Goal: Find contact information: Obtain details needed to contact an individual or organization

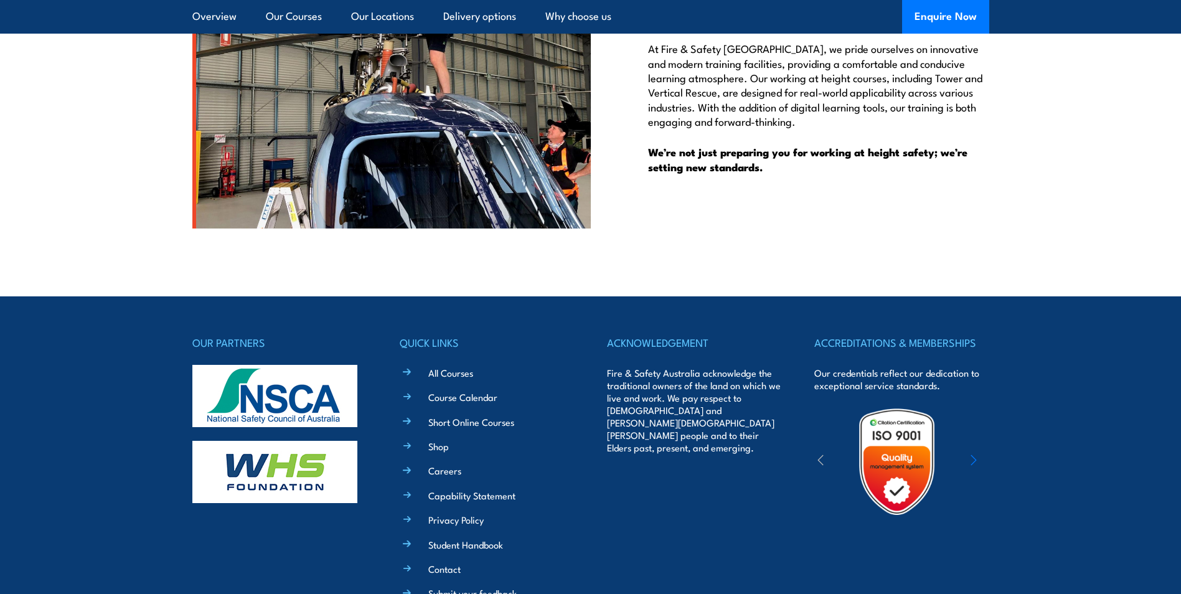
scroll to position [3470, 0]
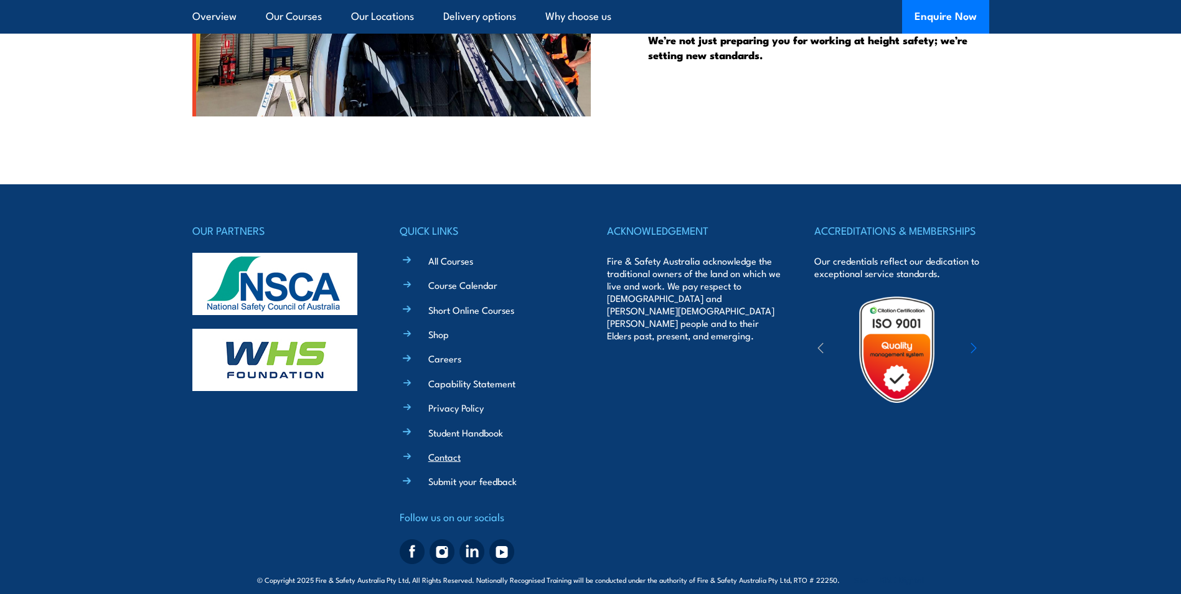
click at [428, 450] on link "Contact" at bounding box center [444, 456] width 32 height 13
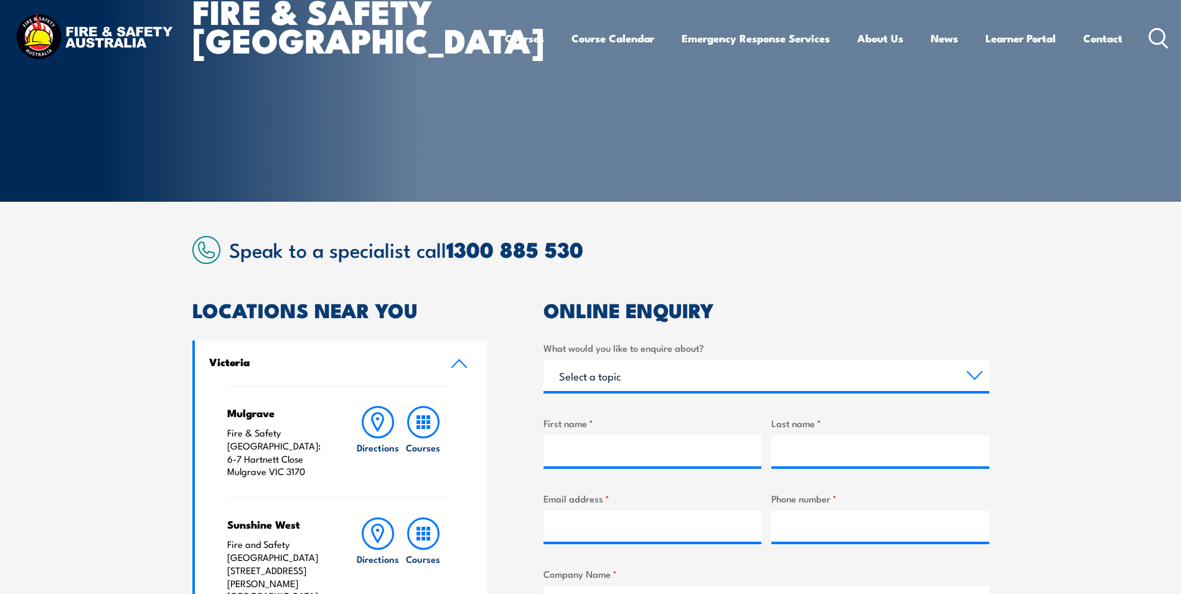
scroll to position [311, 0]
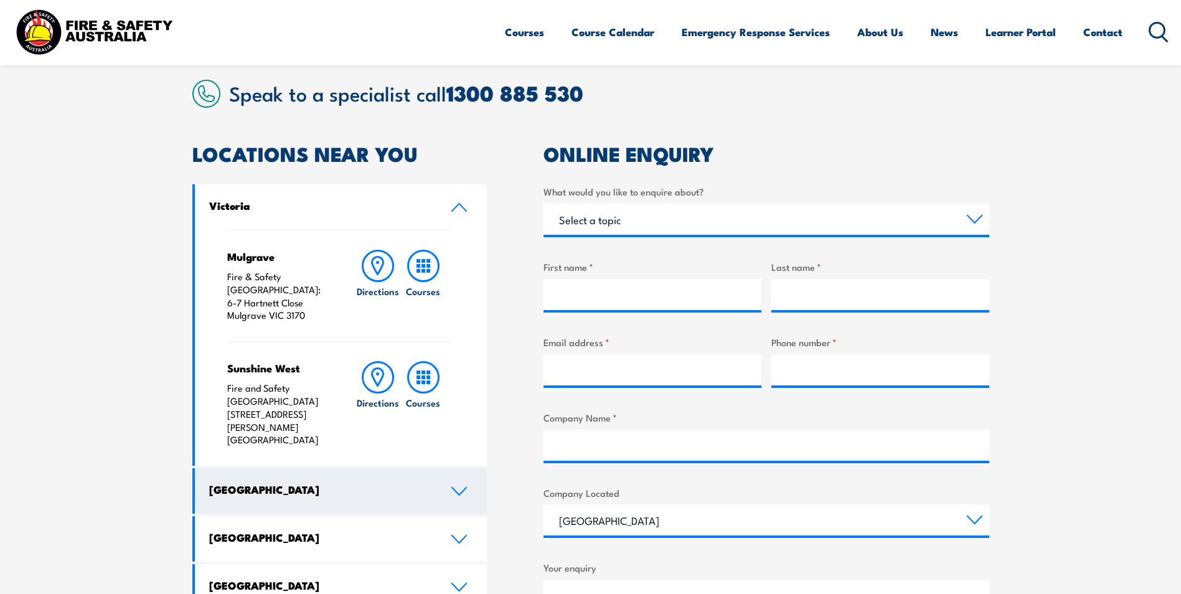
click at [323, 473] on link "[GEOGRAPHIC_DATA]" at bounding box center [341, 490] width 293 height 45
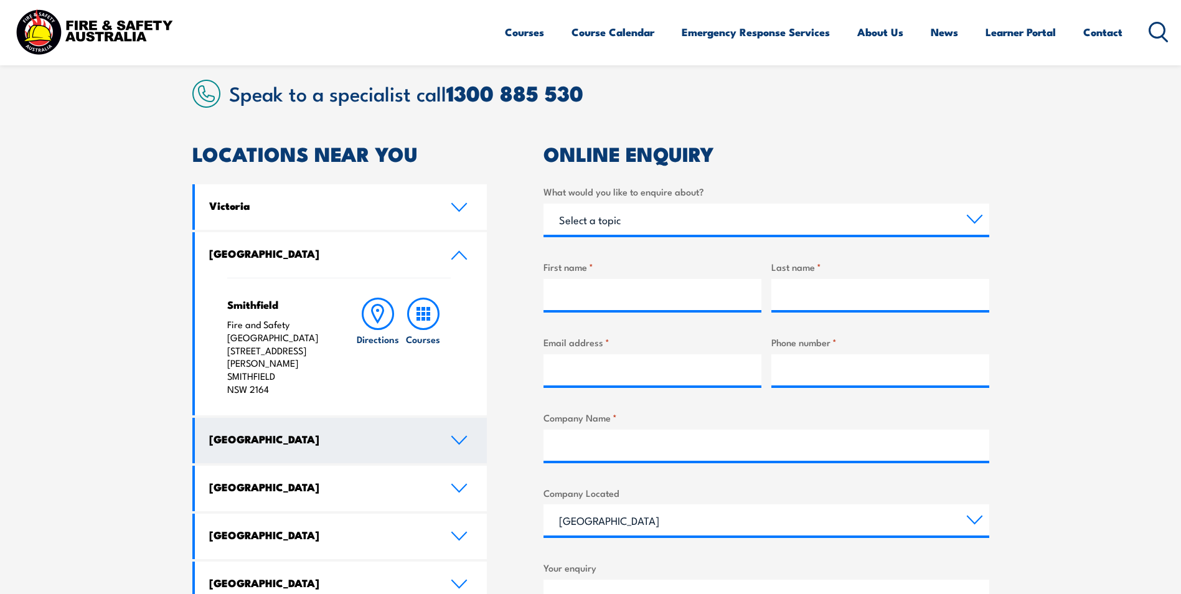
scroll to position [373, 0]
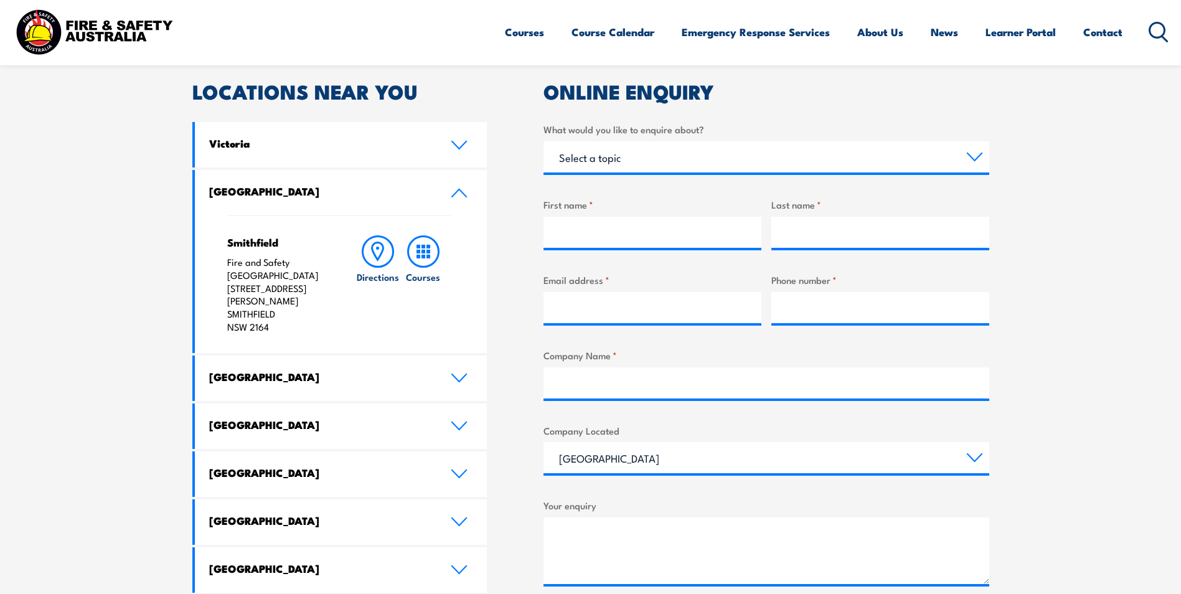
click at [460, 194] on icon at bounding box center [459, 193] width 17 height 10
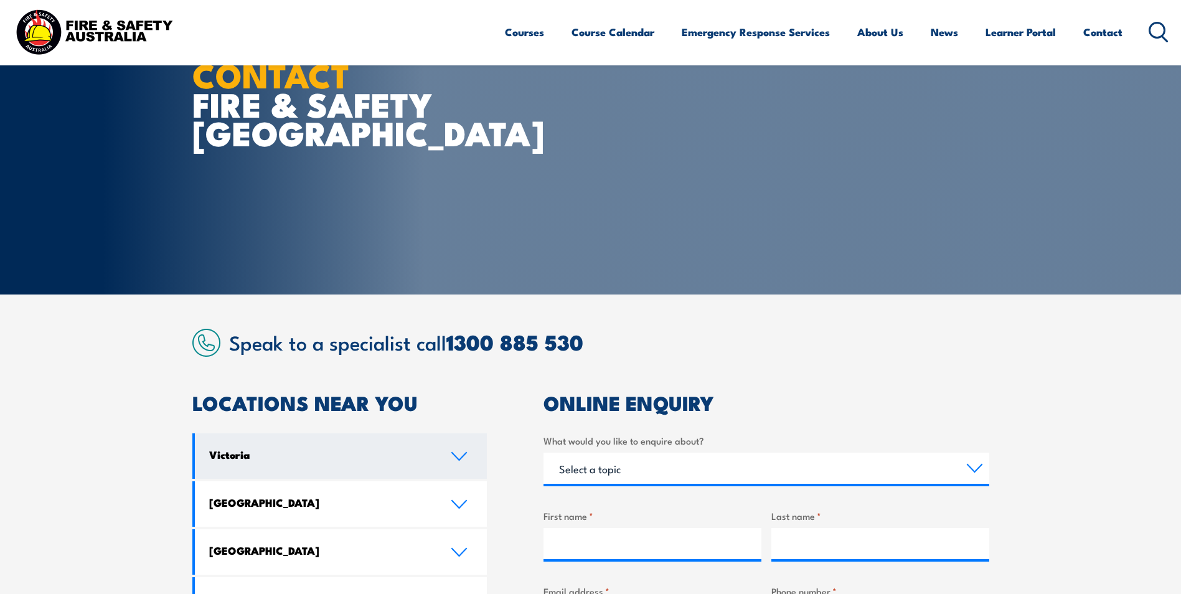
scroll to position [0, 0]
